Goal: Find specific page/section: Find specific page/section

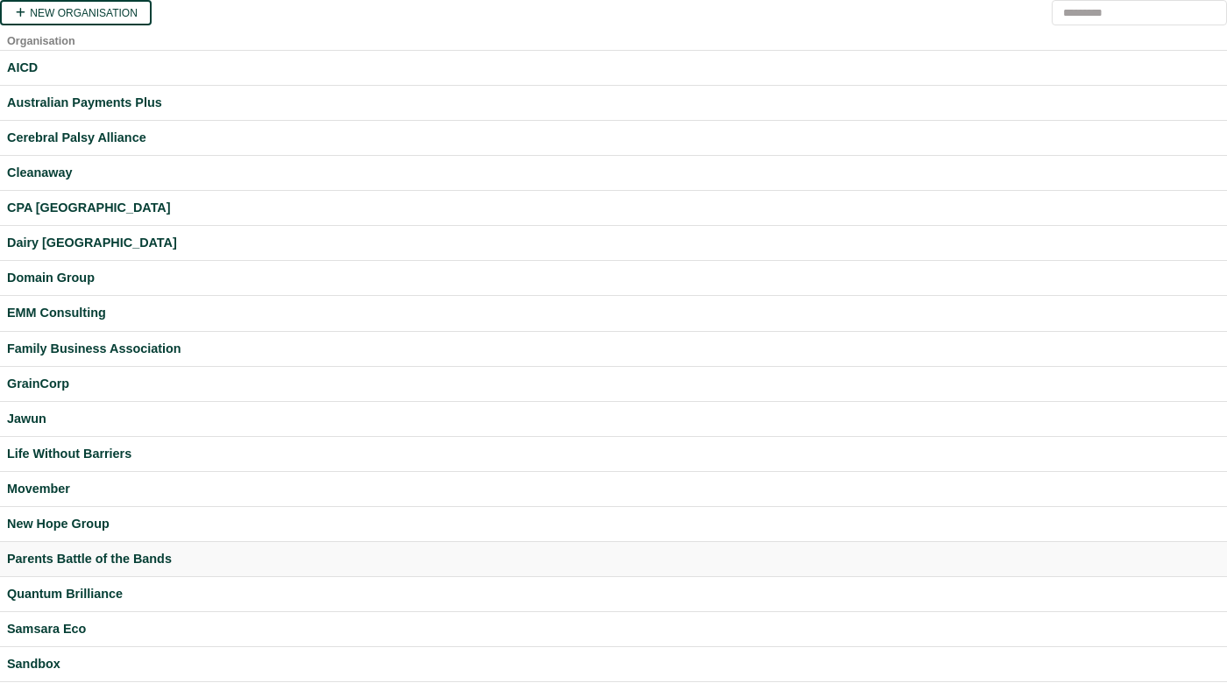
scroll to position [357, 0]
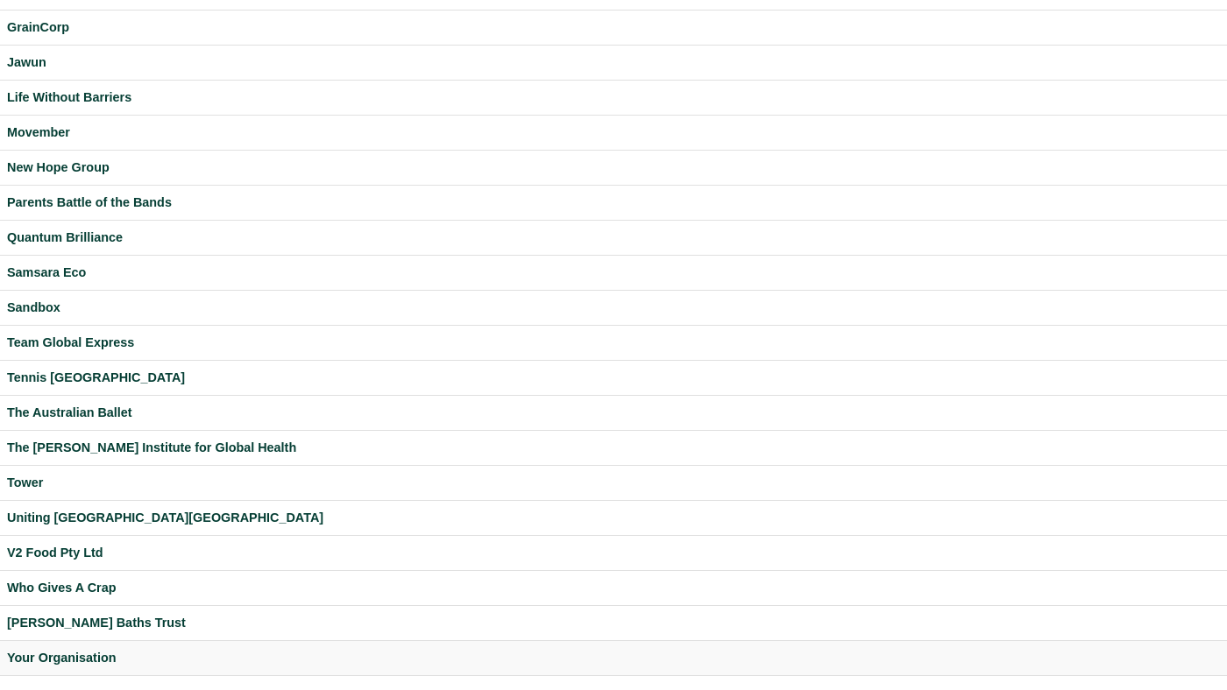
click at [76, 655] on div "Your Organisation" at bounding box center [613, 658] width 1213 height 20
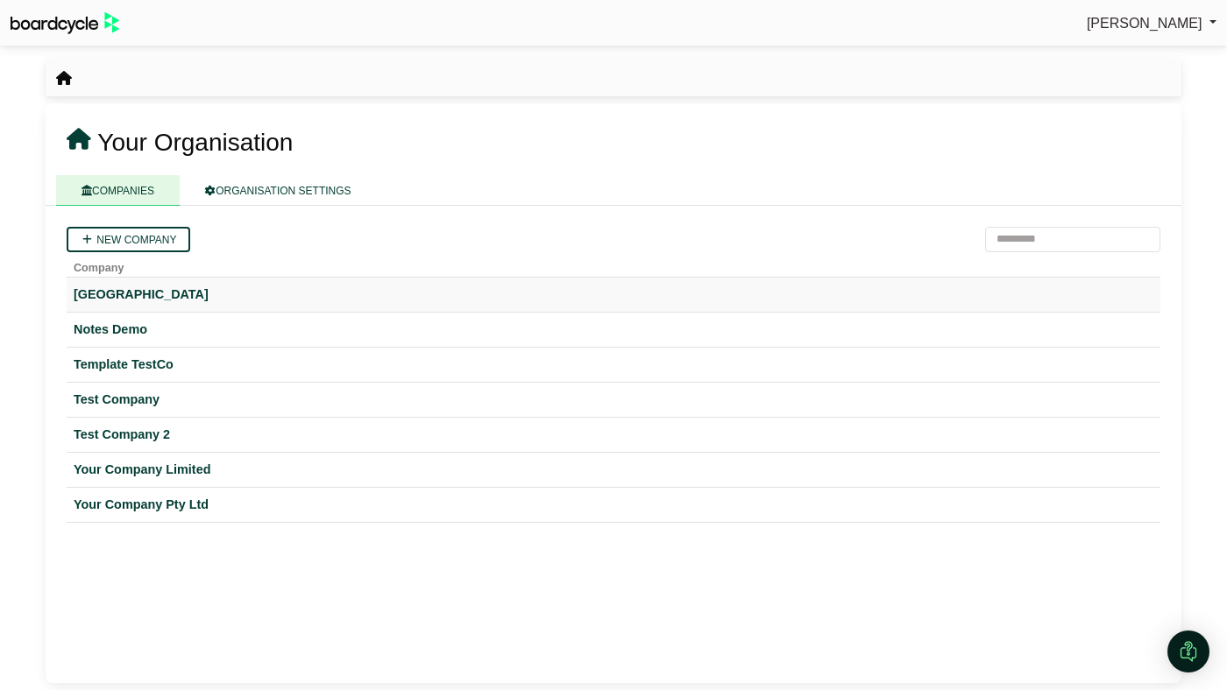
click at [126, 298] on div "Hogwarts University" at bounding box center [613, 295] width 1079 height 20
click at [180, 474] on div "Your Company Limited" at bounding box center [613, 470] width 1079 height 20
click at [68, 78] on icon "breadcrumb" at bounding box center [64, 78] width 16 height 14
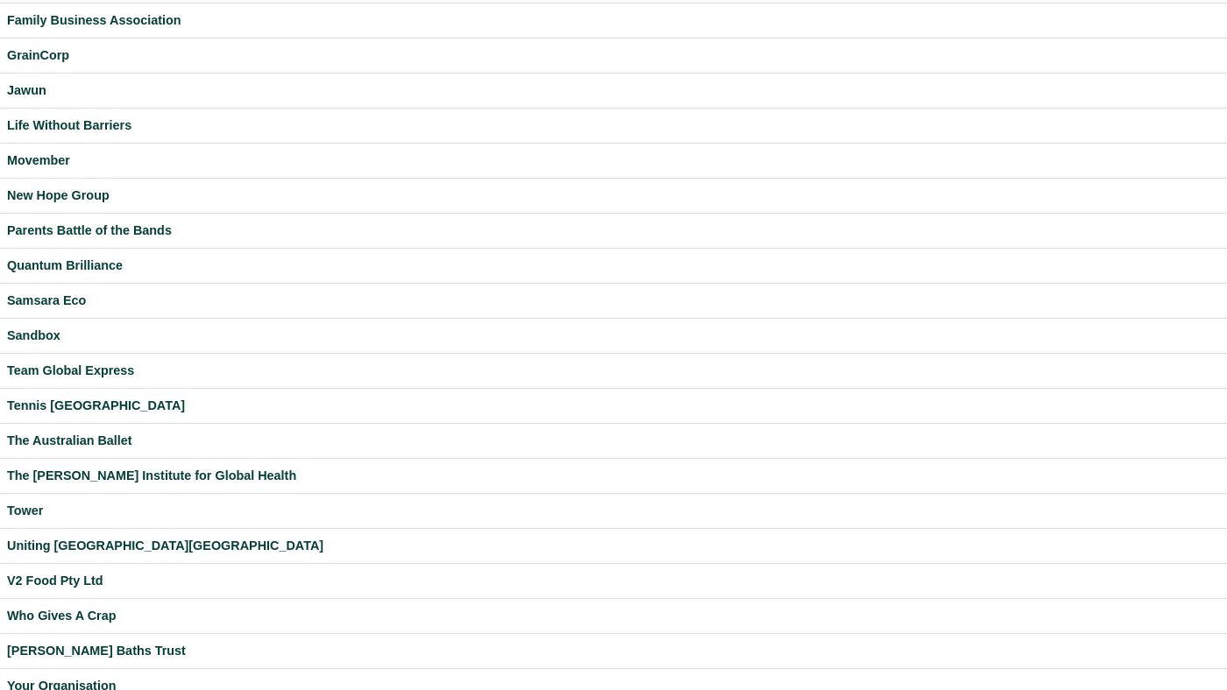
scroll to position [357, 0]
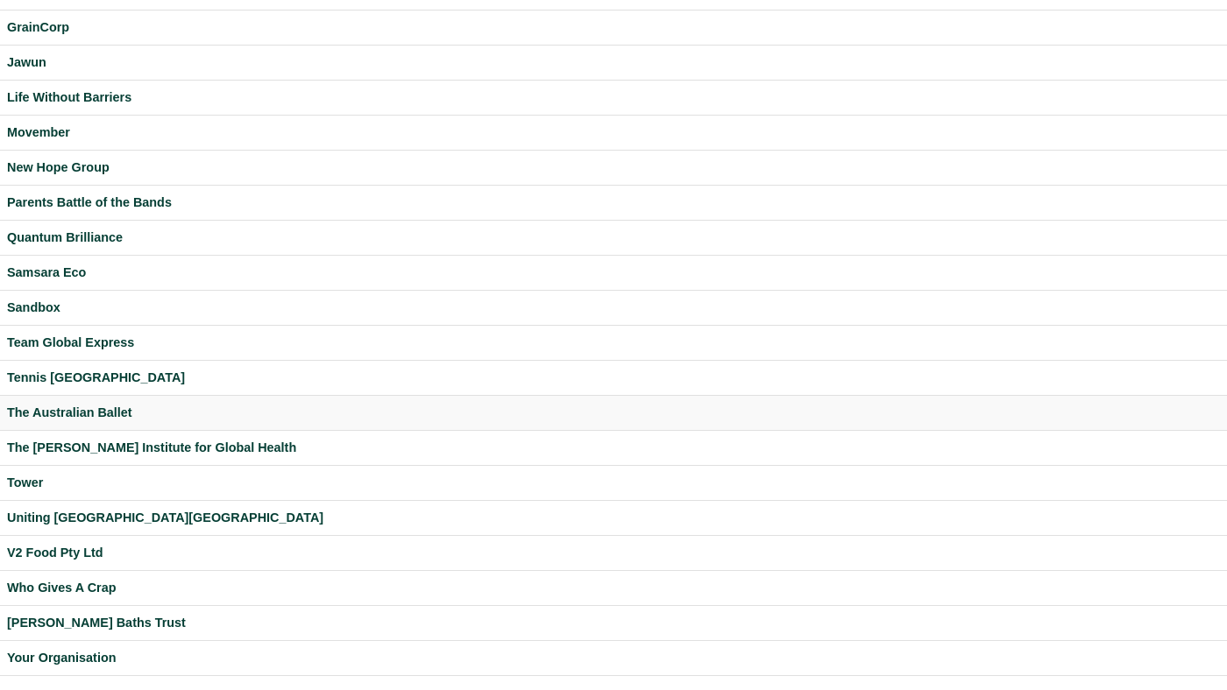
click at [81, 407] on div "The Australian Ballet" at bounding box center [613, 413] width 1213 height 20
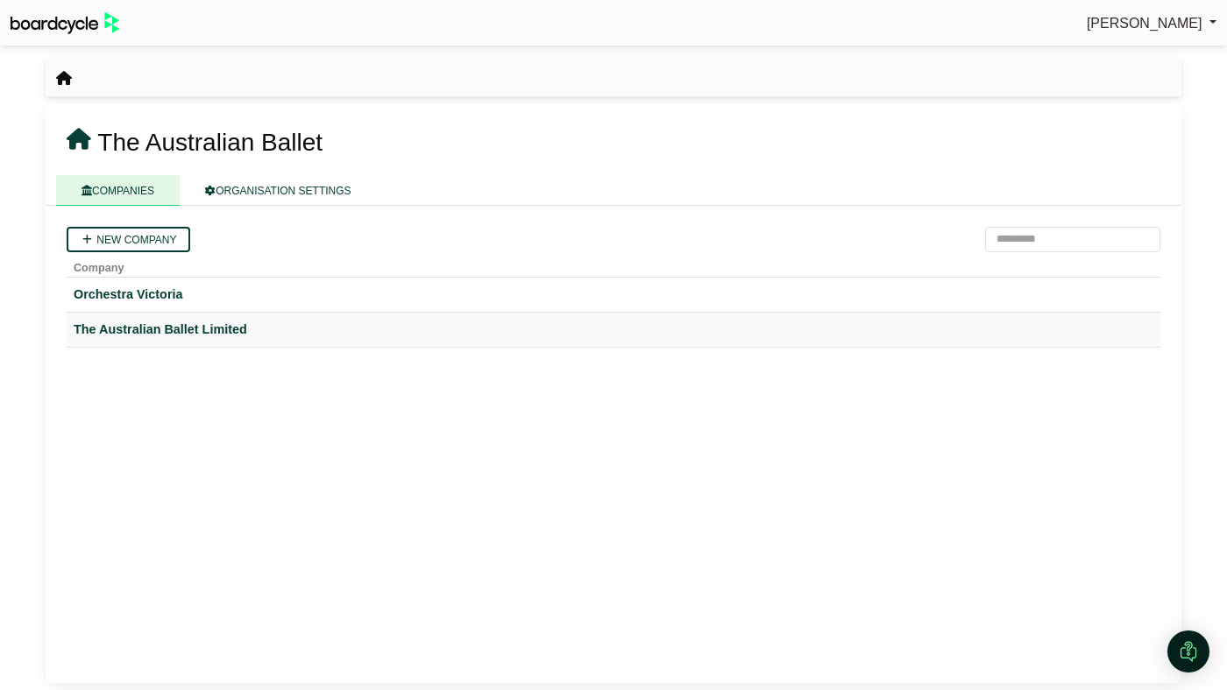
click at [157, 319] on td "The Australian Ballet Limited" at bounding box center [613, 329] width 1093 height 35
click at [157, 324] on div "The Australian Ballet Limited" at bounding box center [613, 330] width 1079 height 20
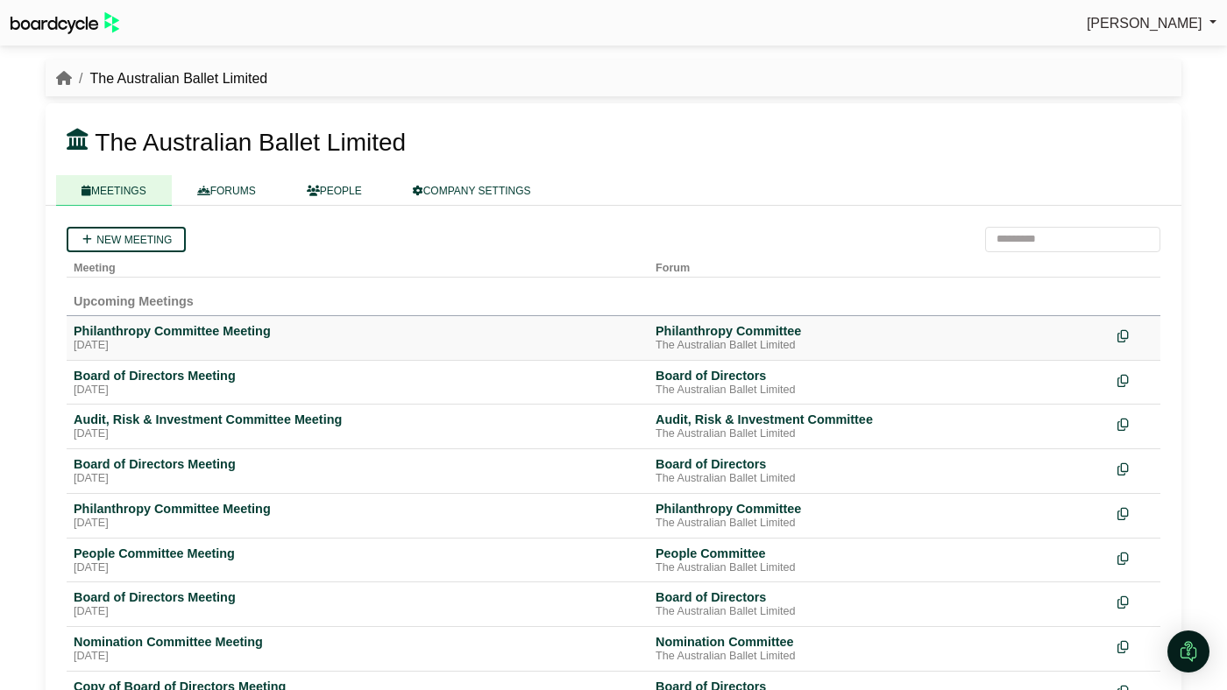
click at [192, 327] on div "Philanthropy Committee Meeting" at bounding box center [358, 331] width 568 height 16
click at [150, 372] on div "Board of Directors Meeting" at bounding box center [358, 376] width 568 height 16
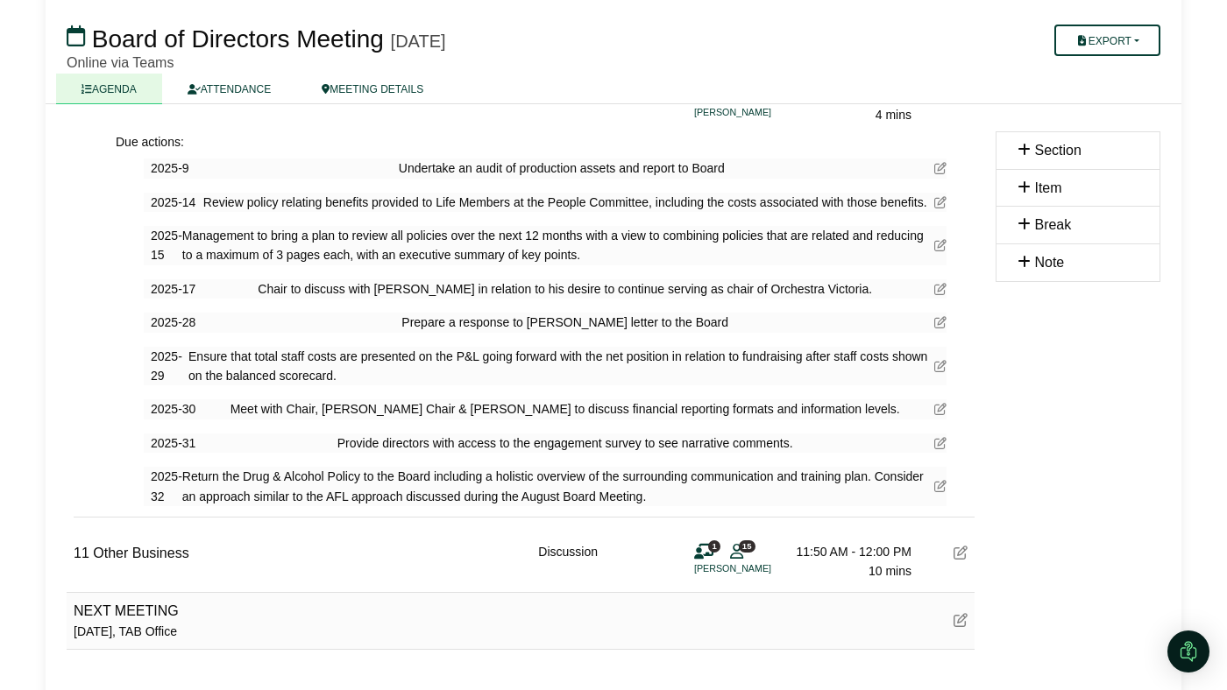
scroll to position [2303, 0]
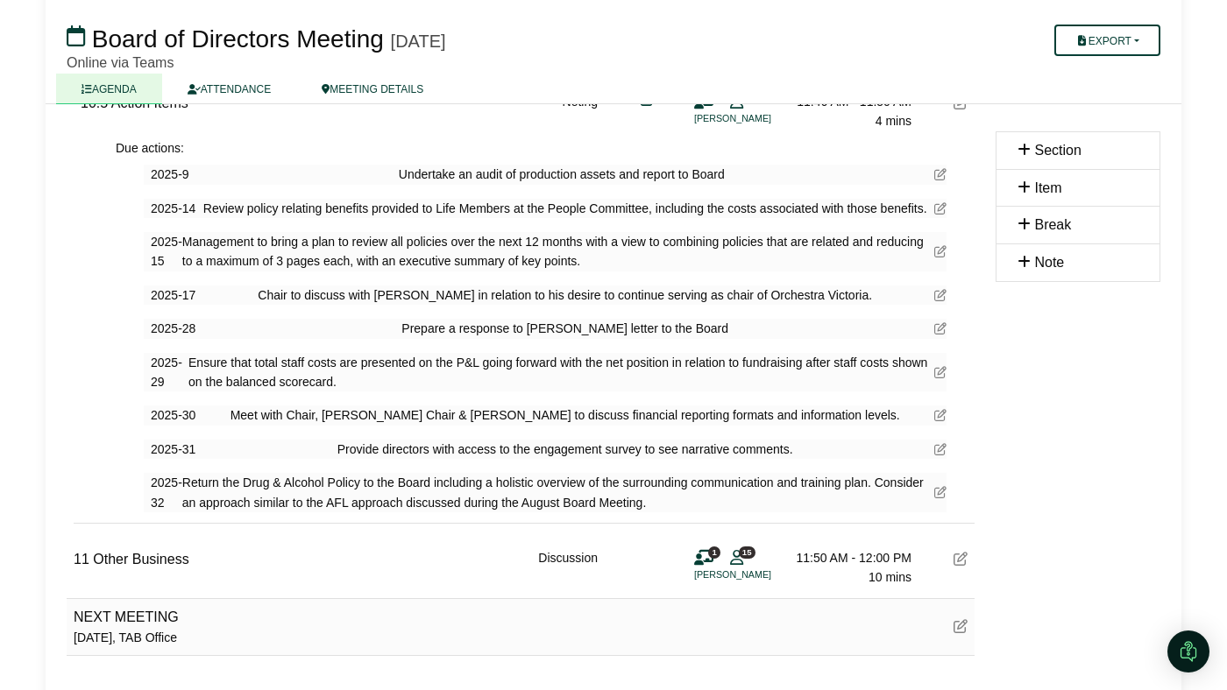
click at [459, 289] on span "Chair to discuss with [PERSON_NAME] in relation to his desire to continue servi…" at bounding box center [565, 295] width 614 height 19
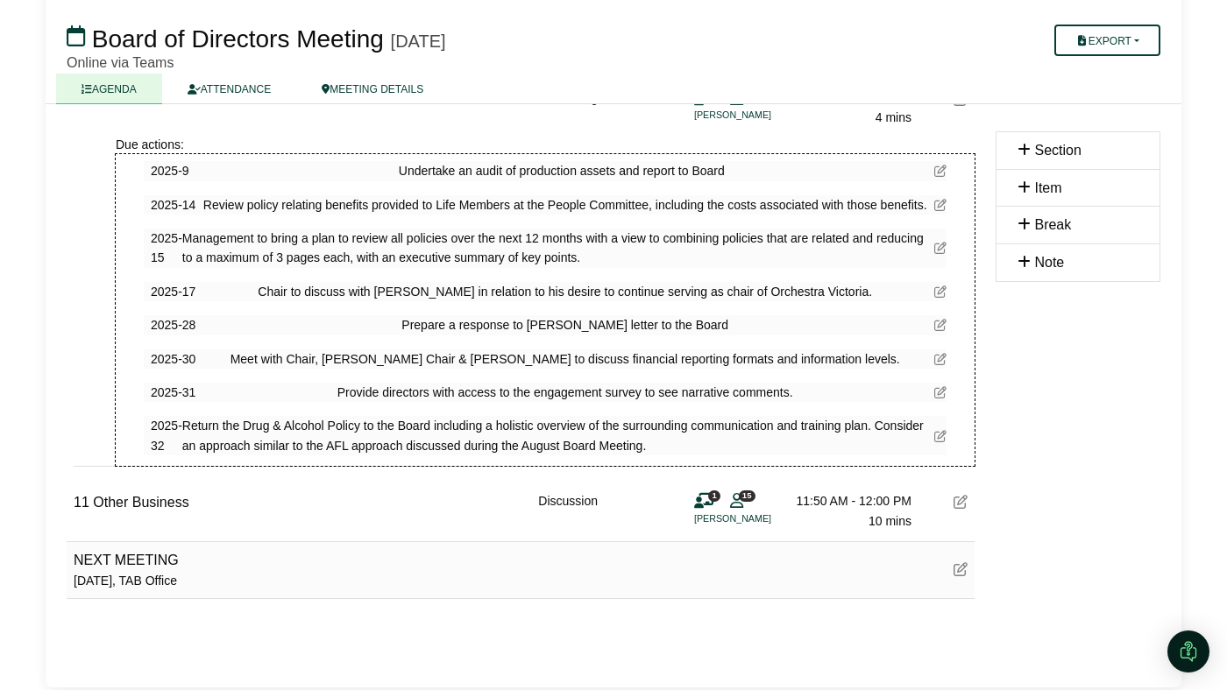
scroll to position [2360, 0]
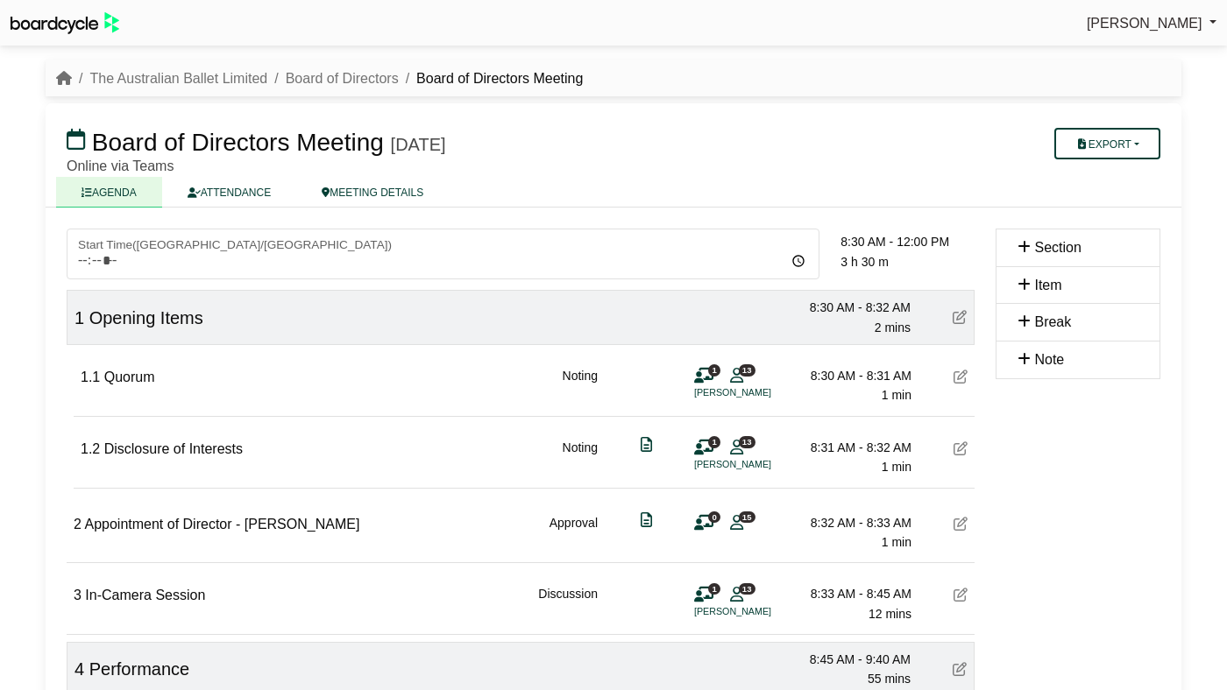
scroll to position [2360, 0]
